Goal: Task Accomplishment & Management: Complete application form

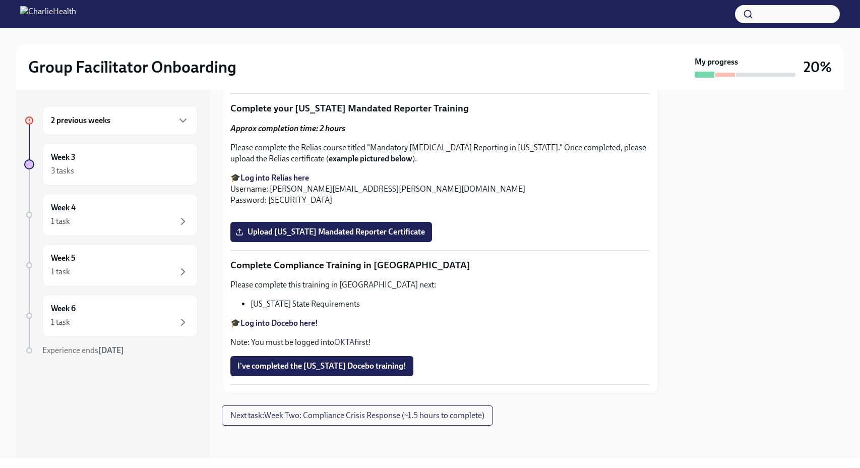
scroll to position [1595, 0]
click at [366, 80] on span "Upload [US_STATE] Telehealth Certificate" at bounding box center [314, 75] width 155 height 10
click at [0, 0] on input "Upload [US_STATE] Telehealth Certificate" at bounding box center [0, 0] width 0 height 0
click at [376, 237] on span "Upload [US_STATE] Mandated Reporter Certificate" at bounding box center [331, 232] width 188 height 10
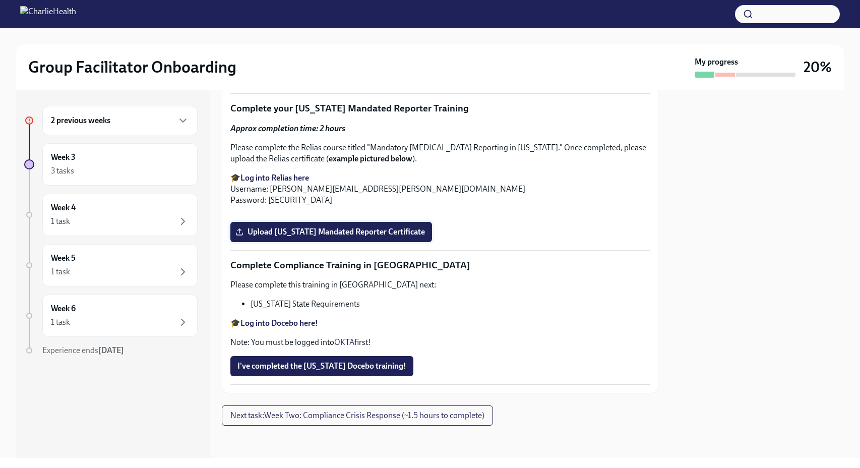
click at [0, 0] on input "Upload [US_STATE] Mandated Reporter Certificate" at bounding box center [0, 0] width 0 height 0
click at [281, 319] on strong "Log into Docebo here!" at bounding box center [279, 323] width 78 height 10
click at [376, 369] on span "I've completed the [US_STATE] Docebo training!" at bounding box center [321, 366] width 169 height 10
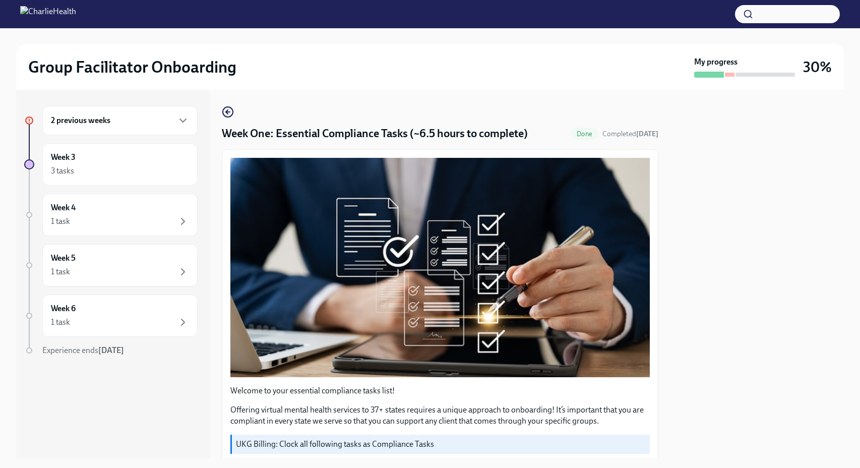
click at [189, 124] on div "2 previous weeks" at bounding box center [119, 120] width 155 height 29
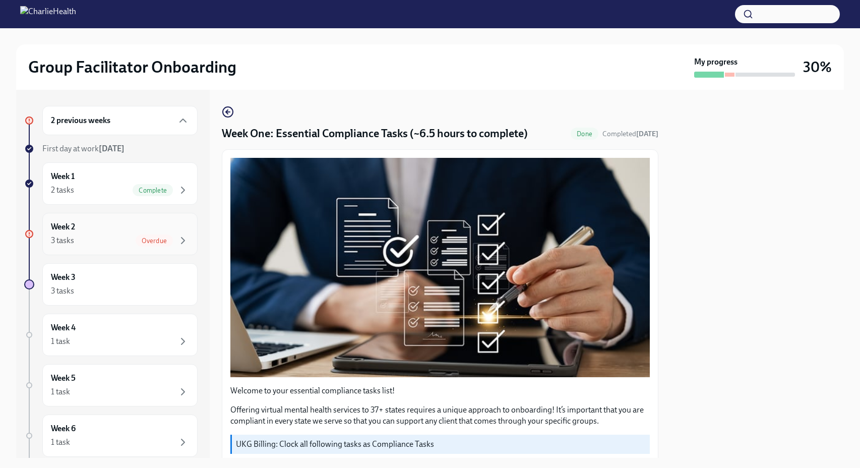
click at [112, 226] on div "Week 2 3 tasks Overdue" at bounding box center [120, 233] width 138 height 25
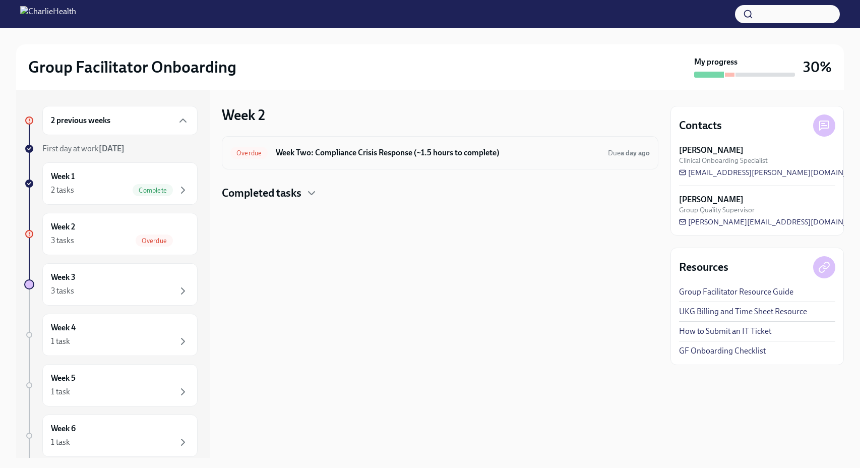
click at [511, 152] on h6 "Week Two: Compliance Crisis Response (~1.5 hours to complete)" at bounding box center [438, 152] width 324 height 11
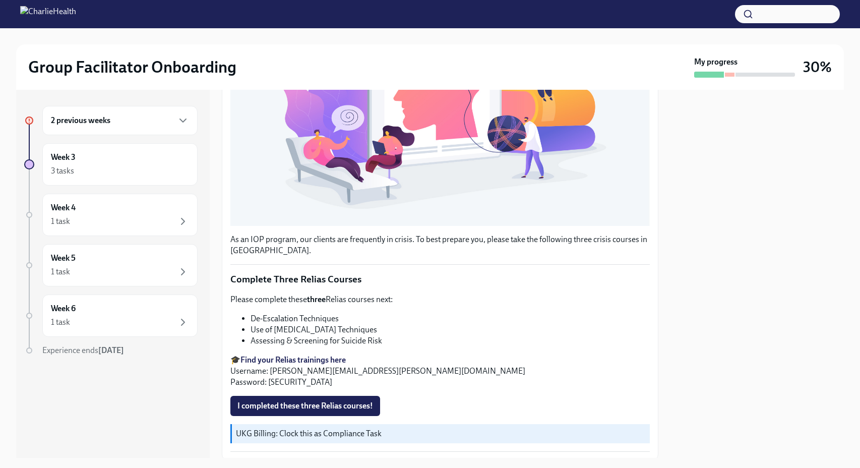
scroll to position [180, 0]
